Goal: Register for event/course

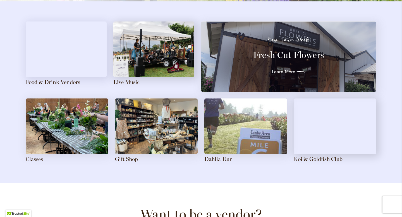
scroll to position [618, 0]
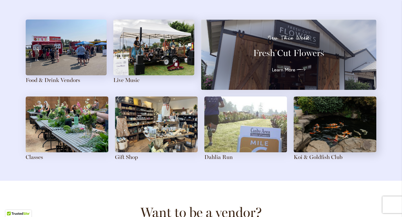
click at [85, 133] on img at bounding box center [67, 125] width 83 height 56
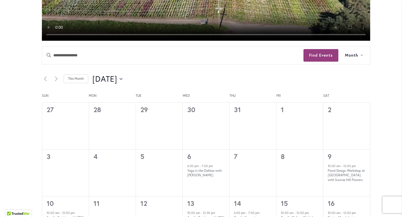
scroll to position [249, 0]
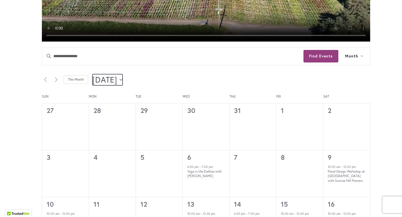
click at [117, 78] on span "August 2025" at bounding box center [104, 79] width 25 height 11
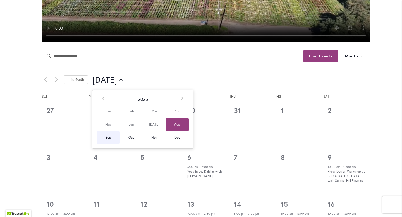
click at [107, 137] on span "Sep" at bounding box center [108, 137] width 23 height 13
type input "********"
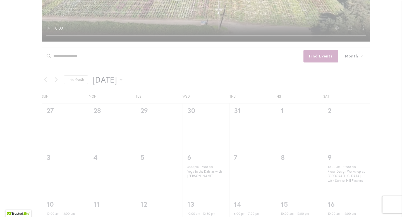
scroll to position [0, 0]
click at [113, 136] on div "42 events found." at bounding box center [205, 216] width 367 height 738
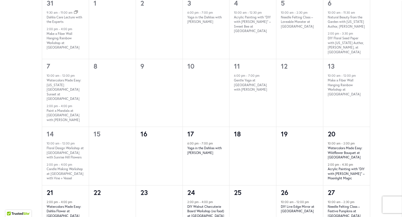
scroll to position [379, 0]
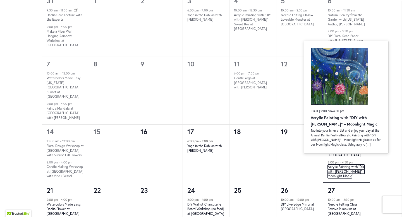
click at [355, 165] on link "Acrylic Painting with “DIY with [PERSON_NAME]” – Moonlight Magic" at bounding box center [346, 172] width 37 height 14
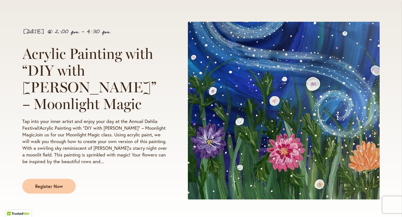
scroll to position [86, 0]
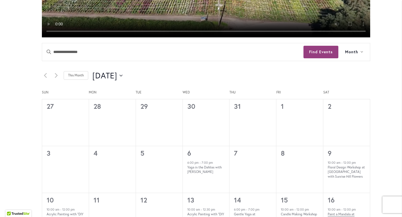
scroll to position [252, 0]
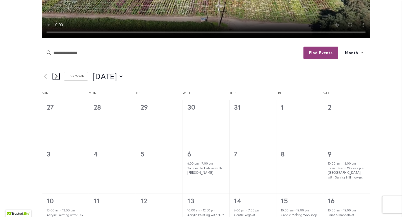
click at [56, 76] on icon "Next month" at bounding box center [56, 76] width 3 height 5
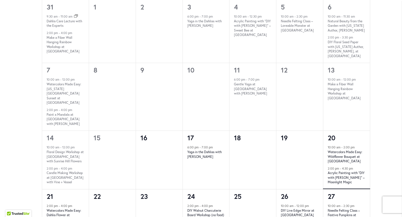
scroll to position [374, 0]
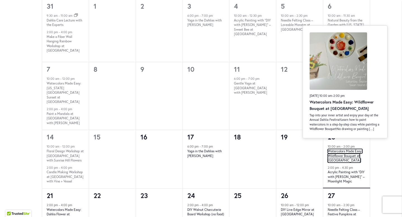
click at [342, 152] on link "Watercolors Made Easy: Wildflower Bouquet at Swan Island Dahlias" at bounding box center [345, 156] width 35 height 14
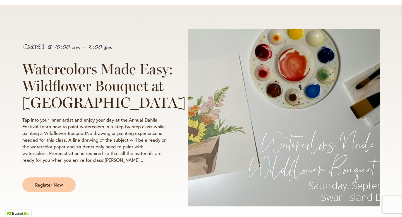
scroll to position [78, 0]
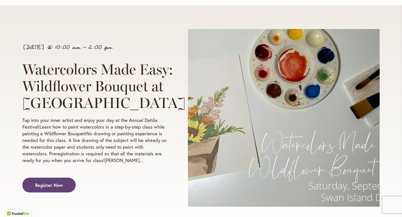
click at [55, 188] on link "Register Now" at bounding box center [48, 185] width 53 height 15
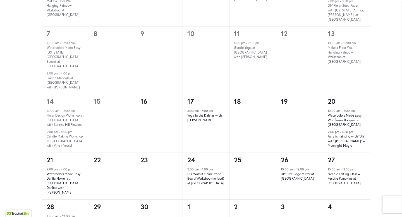
scroll to position [391, 0]
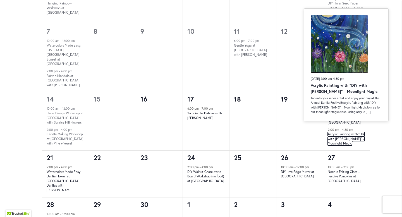
click at [360, 132] on link "Acrylic Painting with “DIY with Deanna” – Moonlight Magic" at bounding box center [346, 139] width 37 height 14
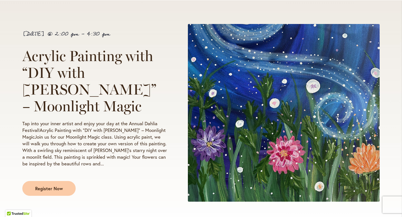
scroll to position [120, 0]
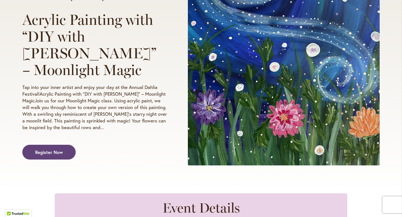
click at [62, 149] on span "Register Now" at bounding box center [49, 152] width 28 height 6
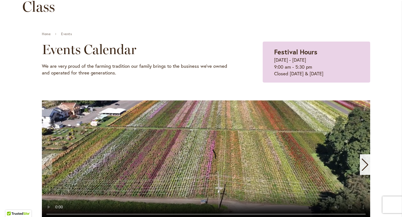
scroll to position [71, 0]
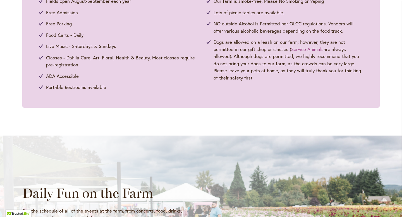
scroll to position [322, 0]
